Goal: Task Accomplishment & Management: Manage account settings

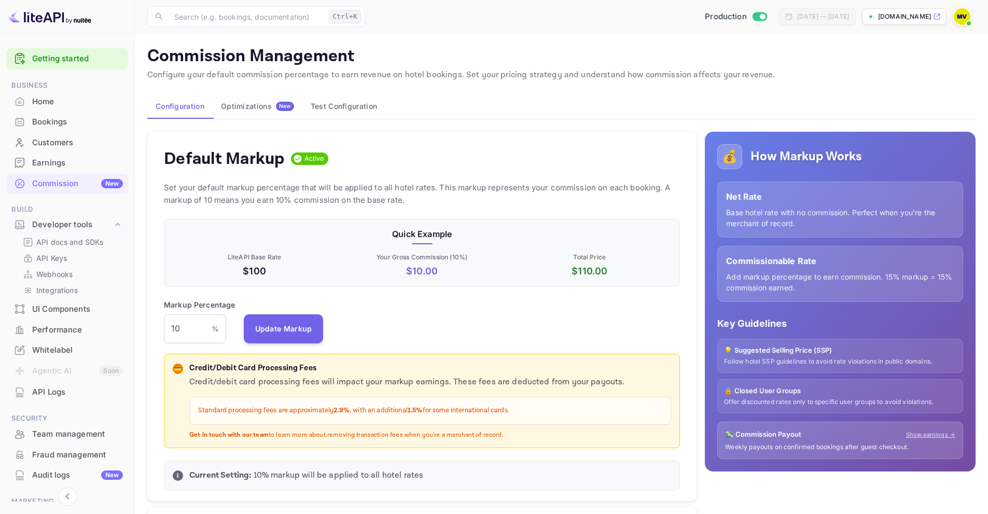
scroll to position [176, 509]
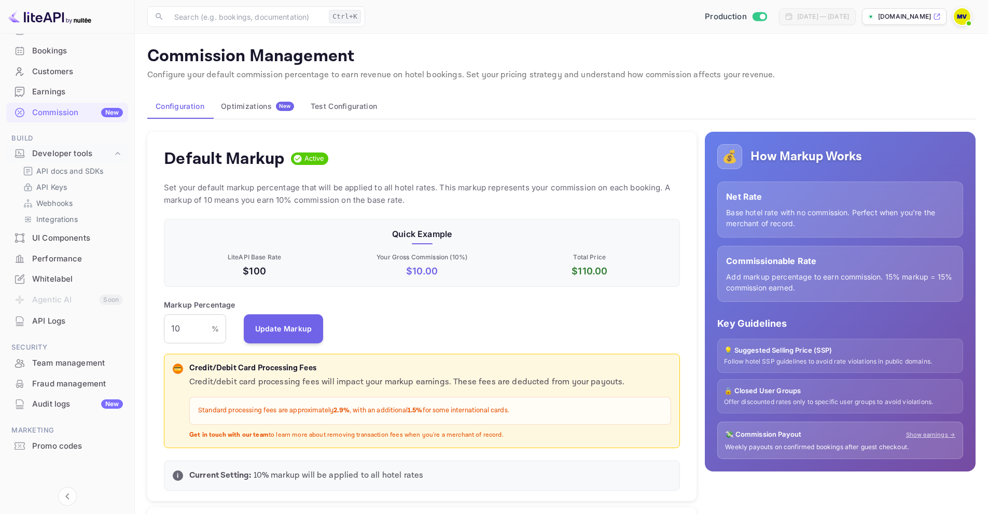
click at [961, 17] on img at bounding box center [962, 16] width 17 height 17
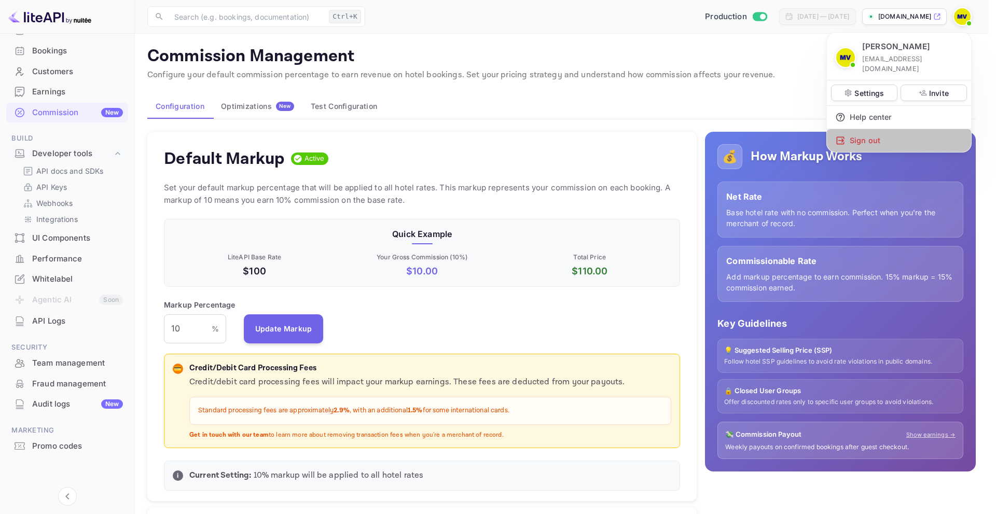
click at [870, 134] on div "Sign out" at bounding box center [899, 140] width 144 height 23
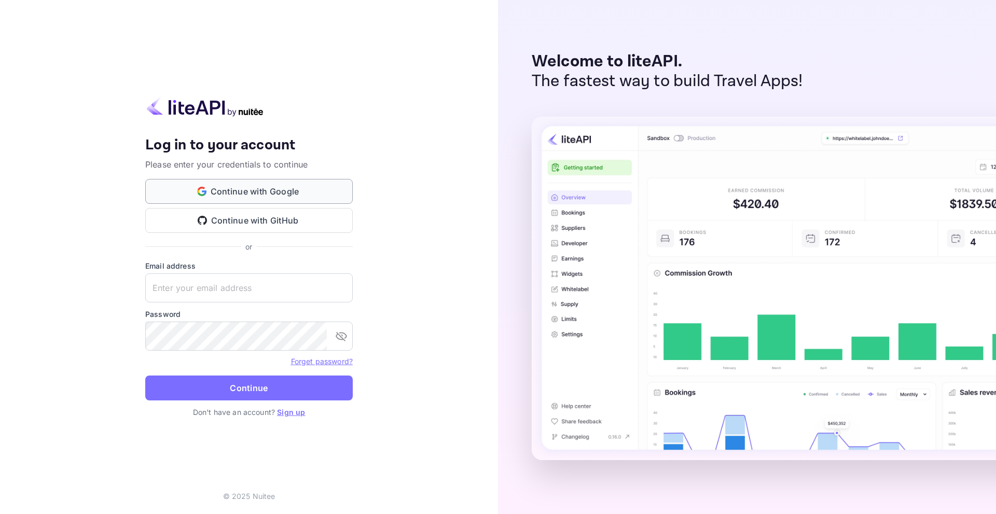
click at [275, 190] on button "Continue with Google" at bounding box center [248, 191] width 207 height 25
